Goal: Ask a question

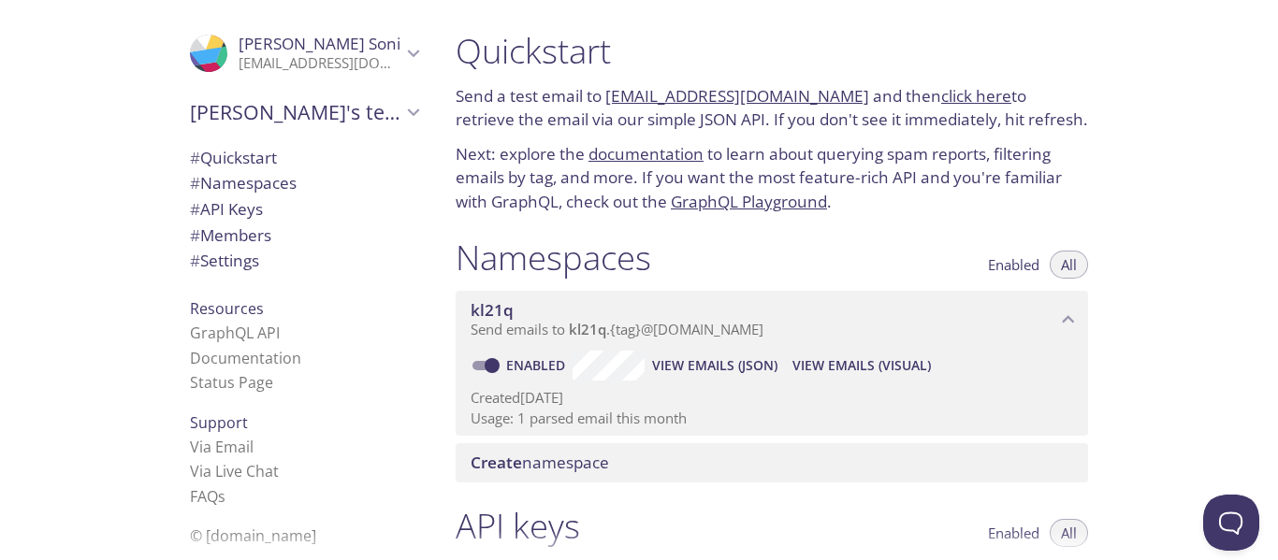
scroll to position [115, 0]
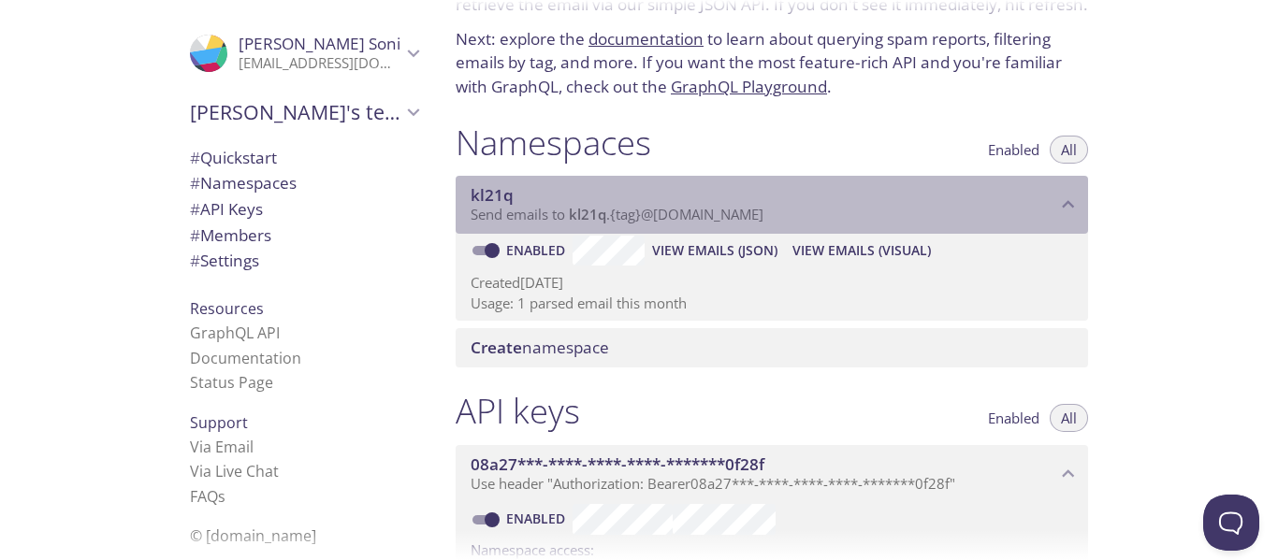
drag, startPoint x: 469, startPoint y: 194, endPoint x: 830, endPoint y: 219, distance: 362.1
click at [830, 219] on div "kl21q Send emails to kl21q . {tag} @[DOMAIN_NAME]" at bounding box center [772, 205] width 633 height 58
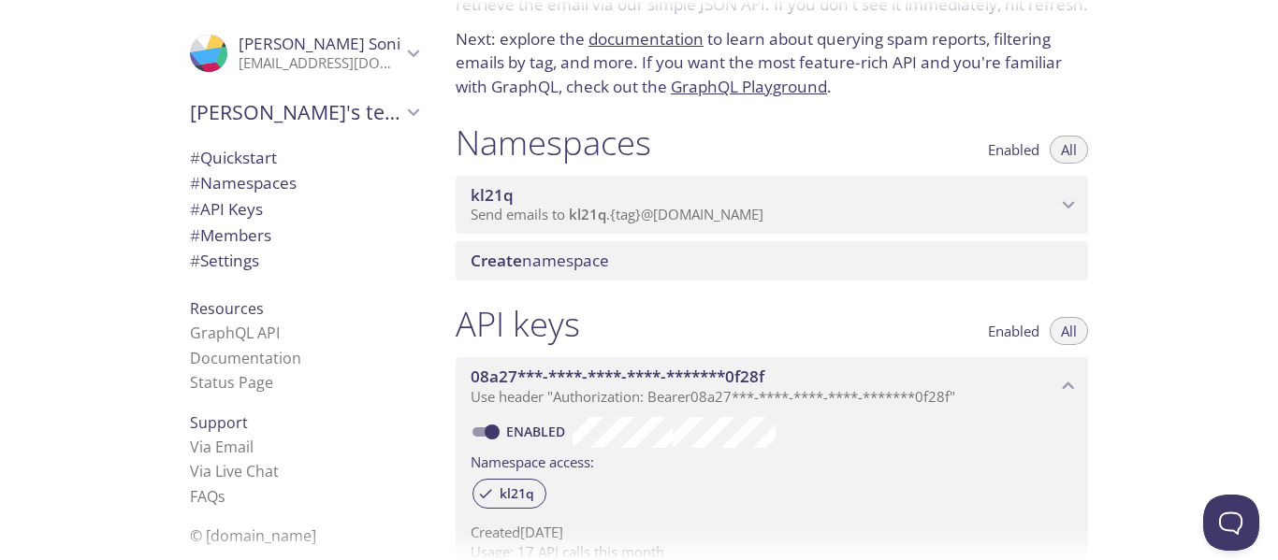
click at [669, 208] on span "Send emails to kl21q . {tag} @[DOMAIN_NAME]" at bounding box center [617, 214] width 293 height 19
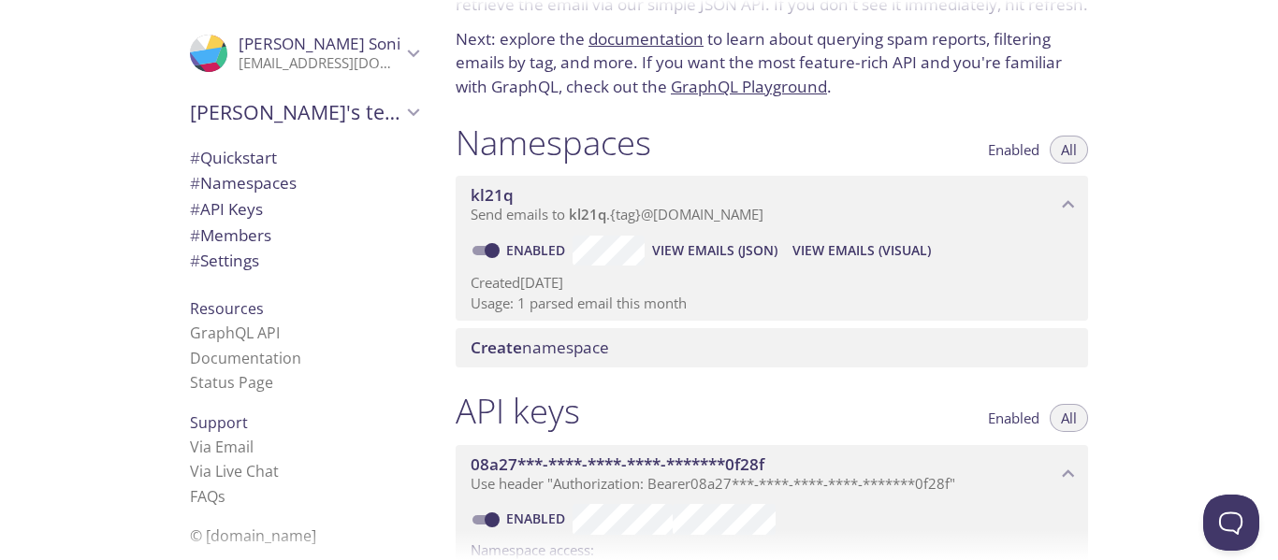
scroll to position [209, 0]
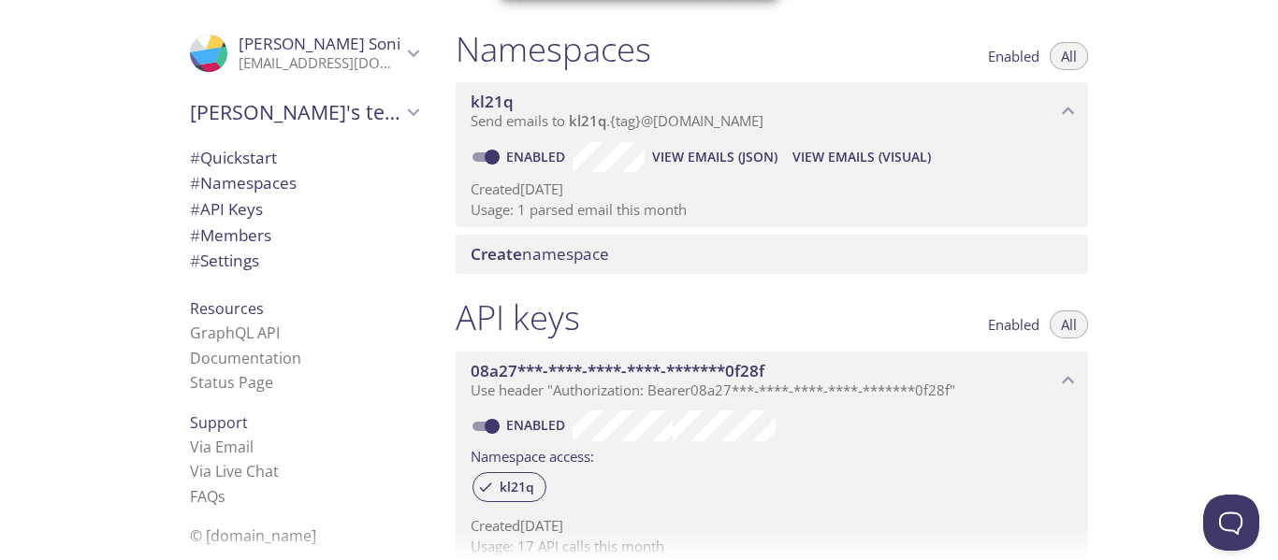
click at [630, 299] on div "API keys Enabled All" at bounding box center [772, 320] width 633 height 47
click at [225, 267] on span "# Settings" at bounding box center [224, 261] width 69 height 22
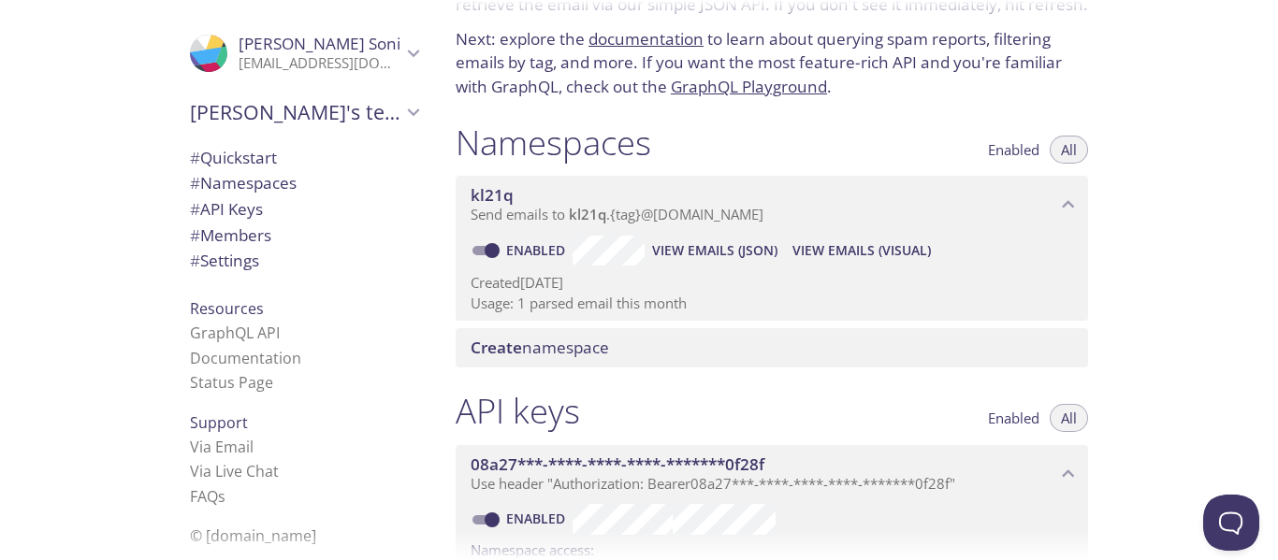
scroll to position [302, 0]
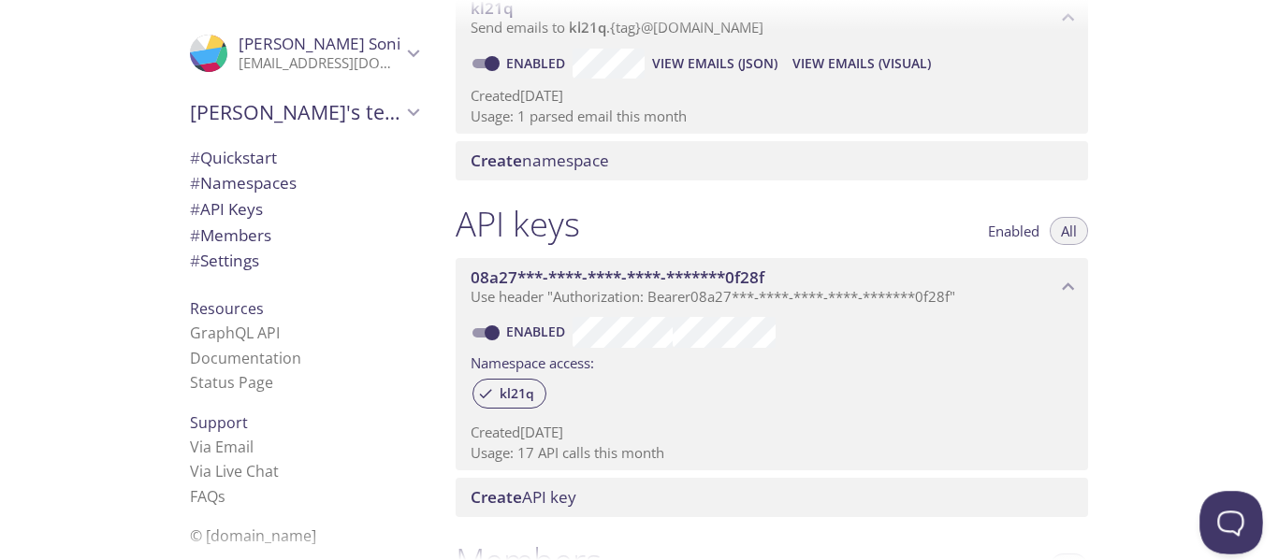
click at [1226, 514] on button "Open Beacon popover" at bounding box center [1228, 519] width 56 height 56
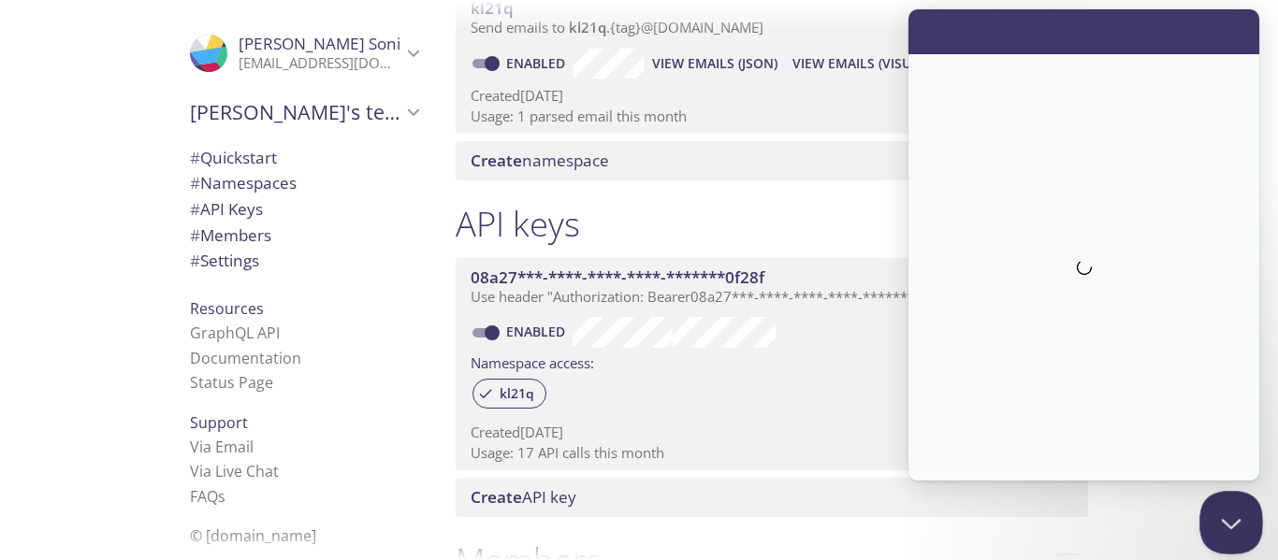
scroll to position [0, 0]
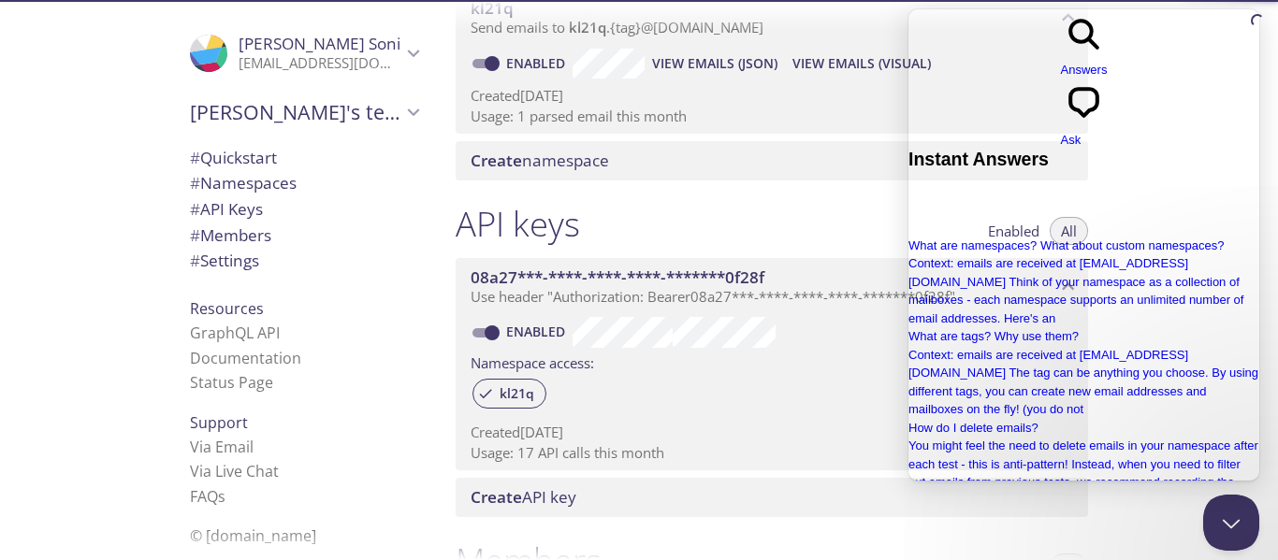
click at [1127, 8] on div at bounding box center [639, 15] width 1278 height 30
click at [1108, 115] on span "chat-square" at bounding box center [1084, 122] width 47 height 14
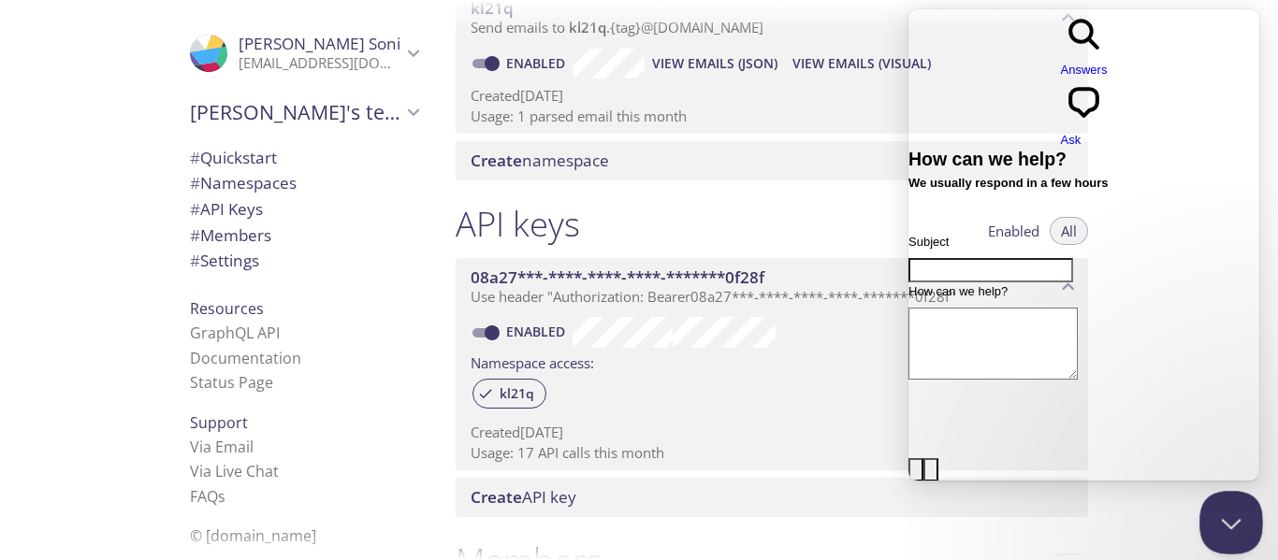
drag, startPoint x: 1219, startPoint y: 506, endPoint x: 1231, endPoint y: 901, distance: 395.0
click at [1220, 506] on button "Close Beacon popover" at bounding box center [1228, 519] width 56 height 56
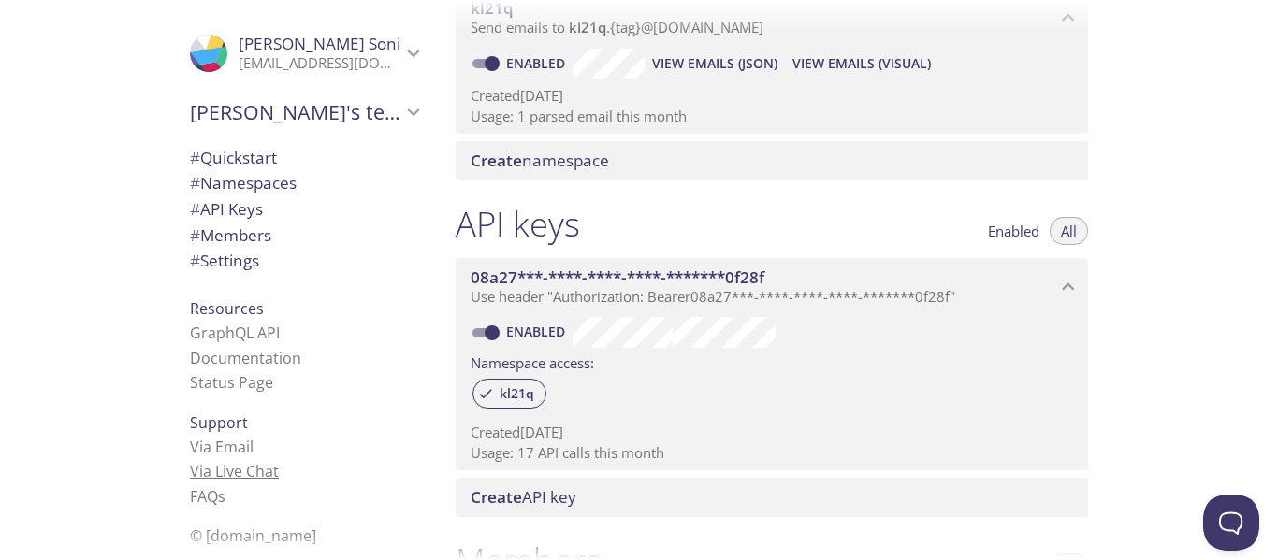
click at [190, 469] on link "Via Live Chat" at bounding box center [234, 471] width 89 height 21
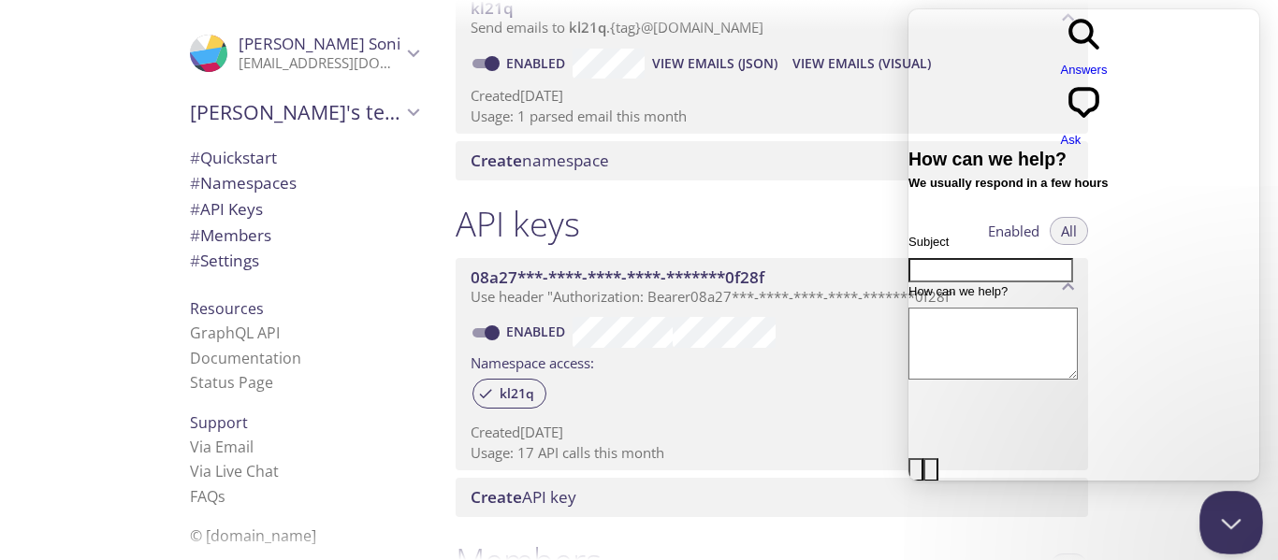
click at [1235, 508] on button "Close Beacon popover" at bounding box center [1228, 519] width 56 height 56
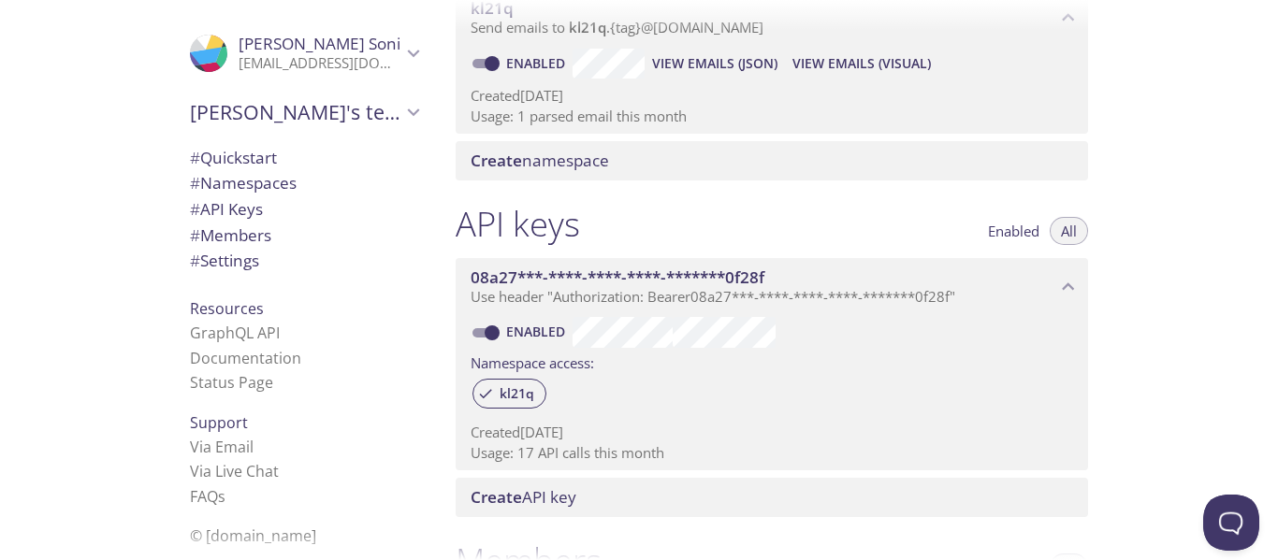
click at [85, 68] on div ".cls-1 { fill: #6d5ca8; } .cls-2 { fill: #3fc191; } .cls-3 { fill: #3b4752; } .…" at bounding box center [220, 280] width 441 height 560
